Goal: Use online tool/utility: Use online tool/utility

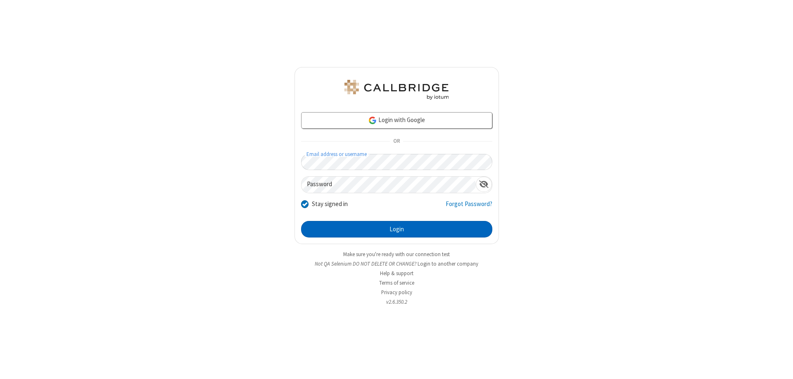
click at [397, 229] on button "Login" at bounding box center [396, 229] width 191 height 17
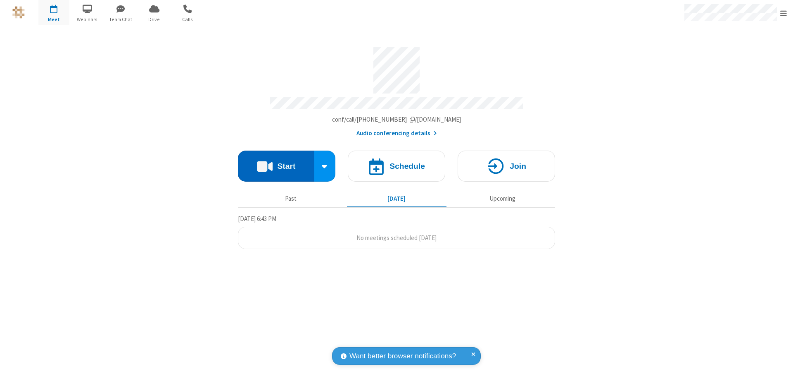
click at [276, 162] on button "Start" at bounding box center [276, 165] width 76 height 31
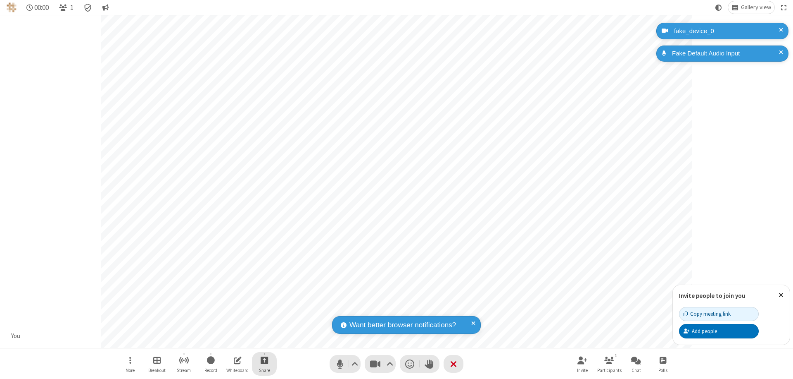
click at [264, 360] on span "Start sharing" at bounding box center [265, 360] width 8 height 10
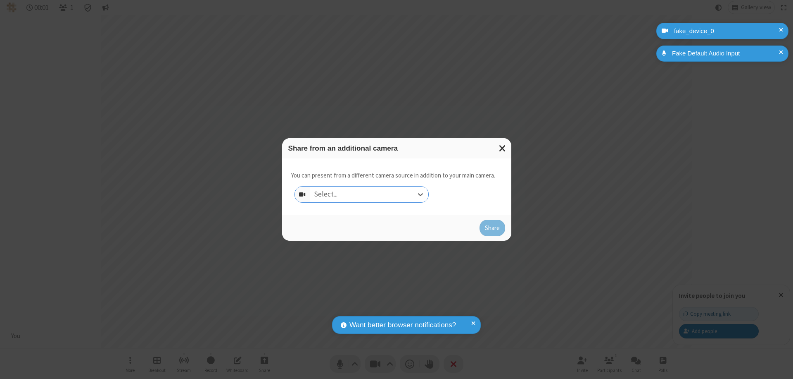
click at [369, 194] on div "Select..." at bounding box center [369, 194] width 119 height 16
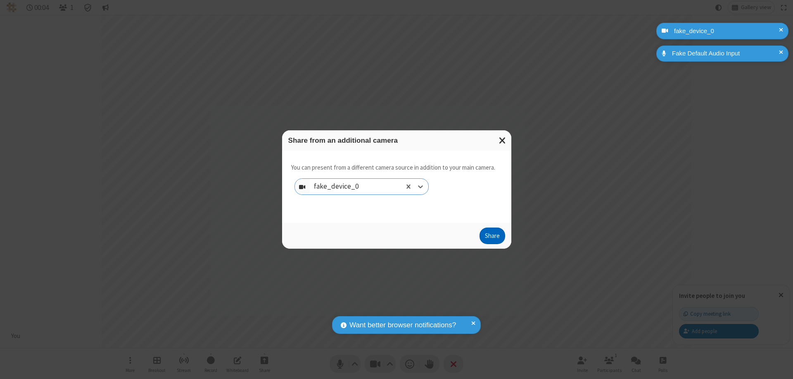
click at [492, 237] on button "Share" at bounding box center [493, 235] width 26 height 17
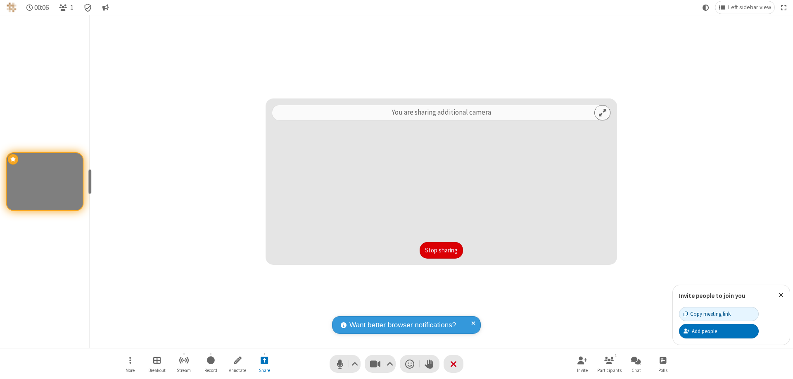
click at [441, 250] on button "Stop sharing" at bounding box center [441, 250] width 43 height 17
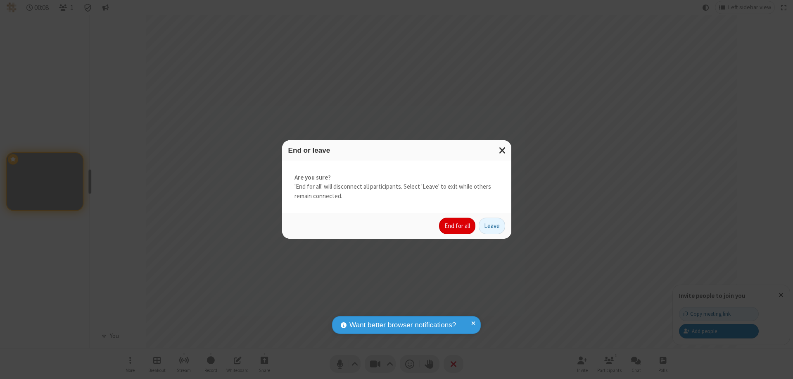
click at [458, 226] on button "End for all" at bounding box center [457, 225] width 36 height 17
